Goal: Information Seeking & Learning: Learn about a topic

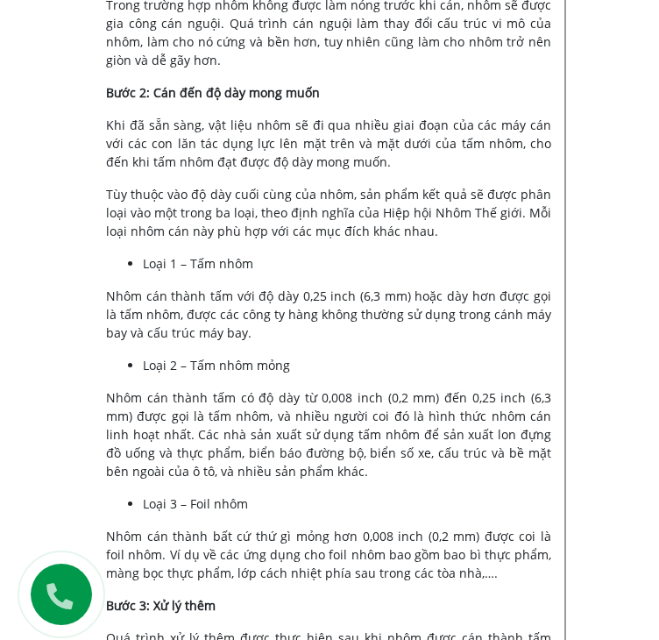
scroll to position [4595, 0]
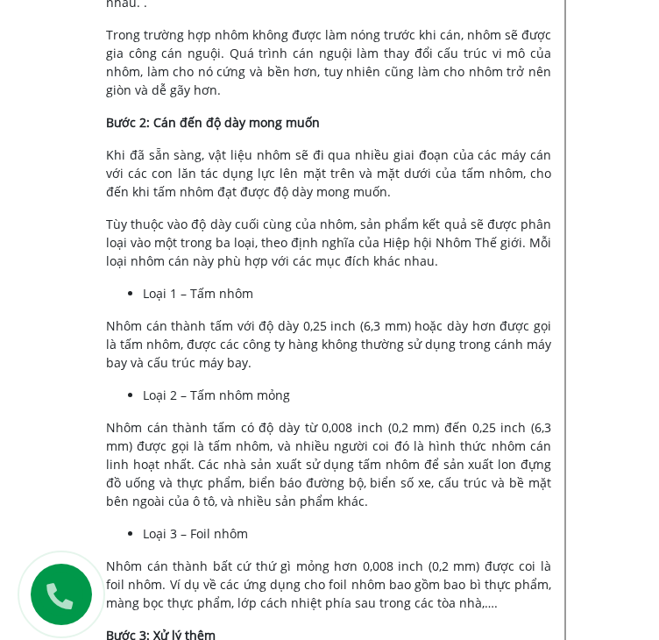
drag, startPoint x: 108, startPoint y: 160, endPoint x: 270, endPoint y: 292, distance: 208.8
copy span "Quy trình cán nhôm là phương pháp đưa phôi nhôm hoặc tấm nhôm đưa vào máy cán, …"
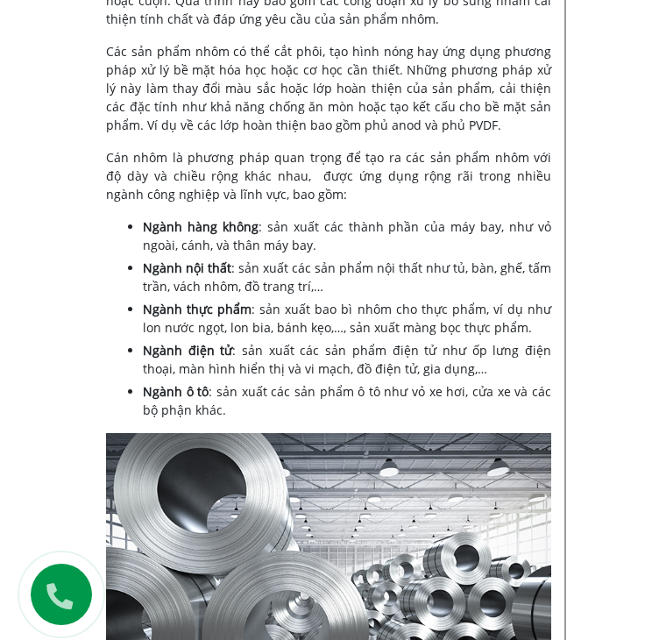
scroll to position [5296, 0]
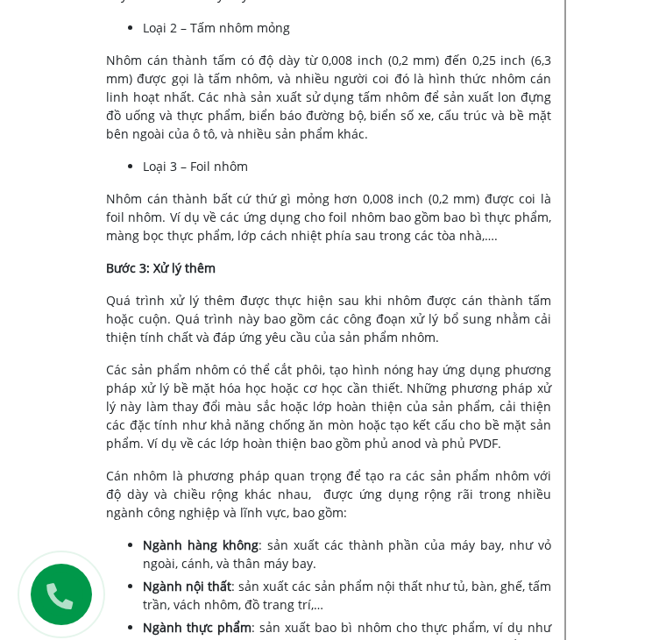
scroll to position [5051, 0]
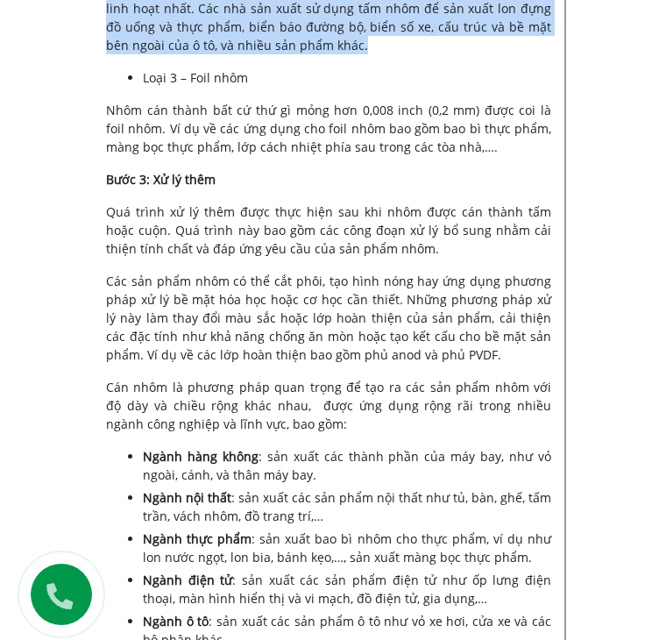
drag, startPoint x: 106, startPoint y: 484, endPoint x: 301, endPoint y: 558, distance: 208.4
click at [301, 54] on p "Nhôm cán thành tấm có độ dày từ 0,008 inch (0,2 mm) đến 0,25 inch (6,3 mm) được…" at bounding box center [328, 8] width 445 height 92
copy span "Nhôm cán thành tấm có độ dày từ 0,008 inch (0,2 mm) đến 0,25 inch (6,3 mm) được…"
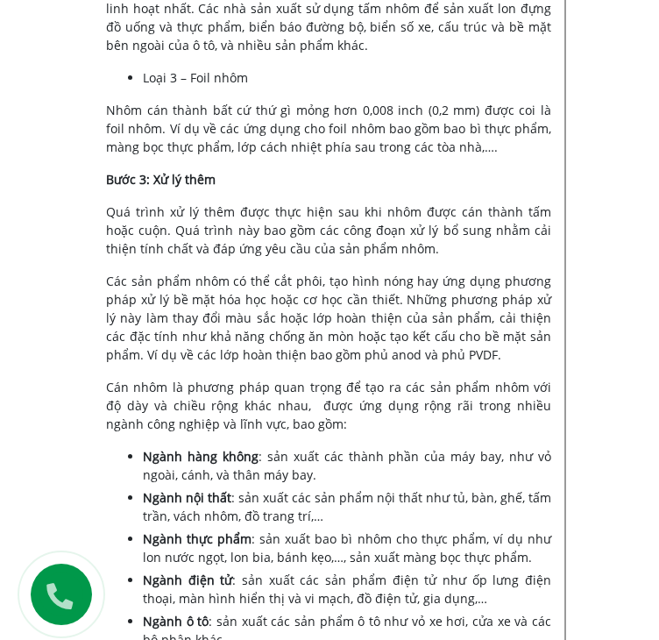
drag, startPoint x: 203, startPoint y: 211, endPoint x: 350, endPoint y: 208, distance: 146.4
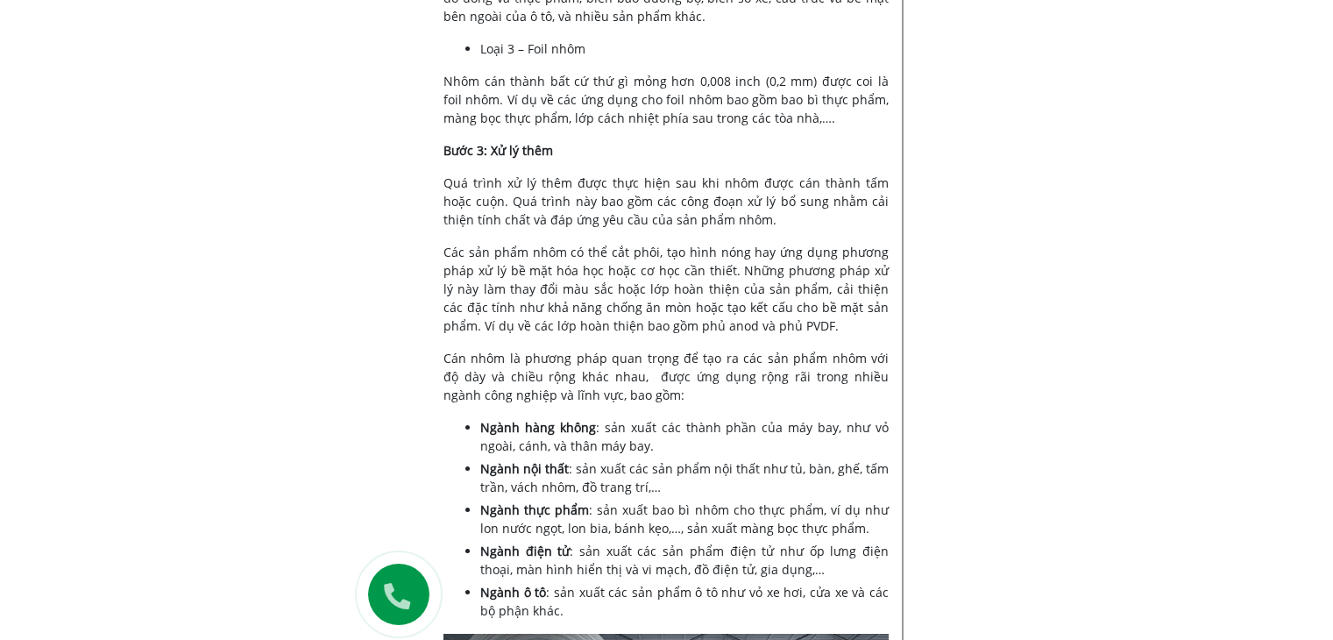
scroll to position [5086, 0]
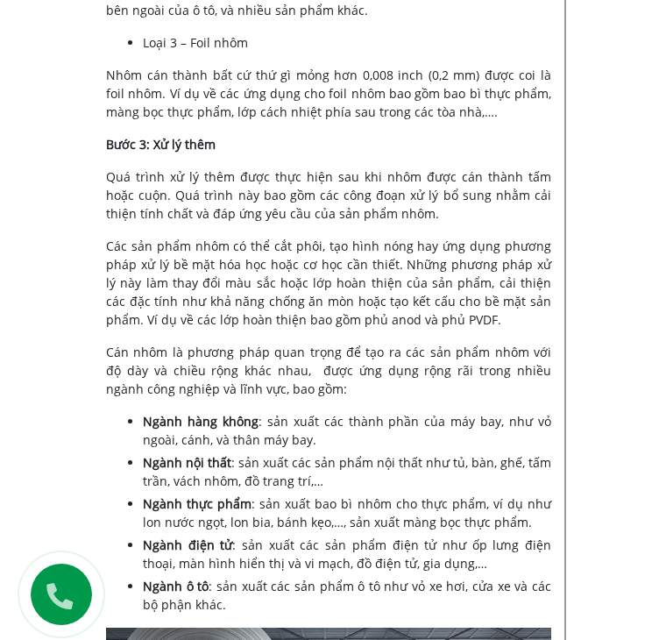
drag, startPoint x: 209, startPoint y: 176, endPoint x: 347, endPoint y: 217, distance: 144.5
copy span "ật liệu nhôm sẽ đi qua nhiều giai đoạn của các máy cán với các con lăn tác dụng…"
